Goal: Transaction & Acquisition: Purchase product/service

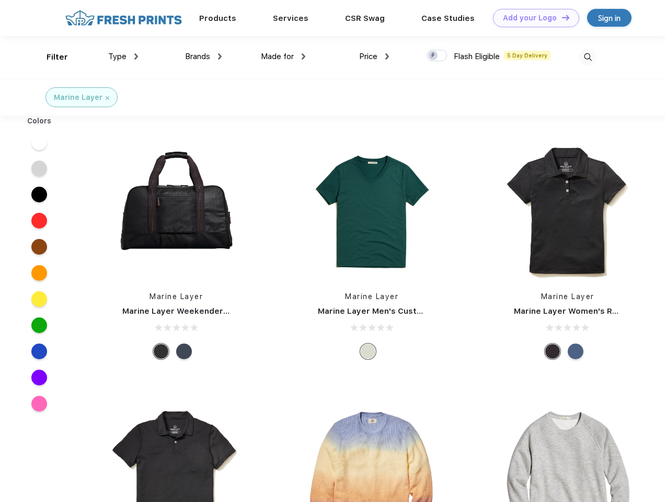
scroll to position [1, 0]
click at [532, 18] on link "Add your Logo Design Tool" at bounding box center [536, 18] width 86 height 18
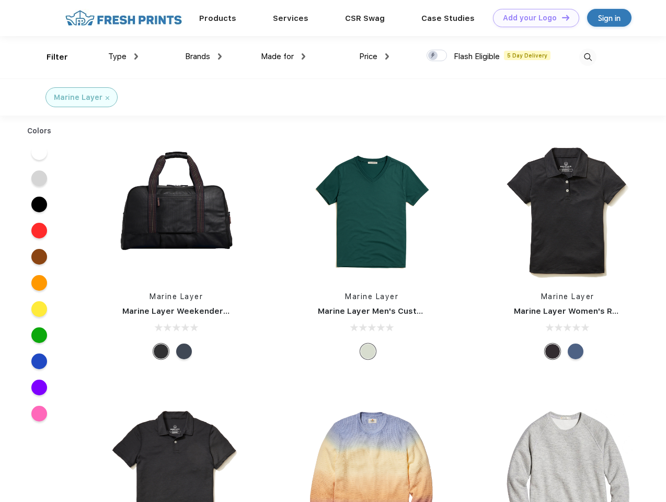
click at [0, 0] on div "Design Tool" at bounding box center [0, 0] width 0 height 0
click at [561, 17] on link "Add your Logo Design Tool" at bounding box center [536, 18] width 86 height 18
click at [50, 57] on div "Filter" at bounding box center [57, 57] width 21 height 12
click at [123, 56] on span "Type" at bounding box center [117, 56] width 18 height 9
click at [203, 56] on span "Brands" at bounding box center [197, 56] width 25 height 9
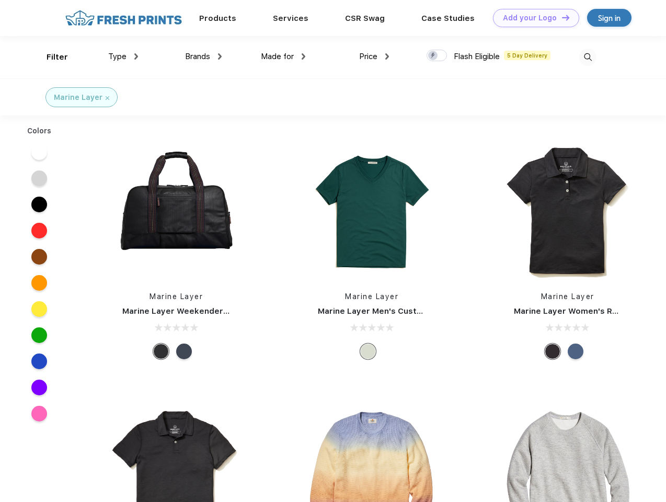
click at [283, 56] on span "Made for" at bounding box center [277, 56] width 33 height 9
click at [374, 56] on span "Price" at bounding box center [368, 56] width 18 height 9
click at [437, 56] on div at bounding box center [437, 56] width 20 height 12
click at [433, 56] on input "checkbox" at bounding box center [430, 52] width 7 height 7
click at [588, 57] on img at bounding box center [587, 57] width 17 height 17
